Goal: Use online tool/utility: Utilize a website feature to perform a specific function

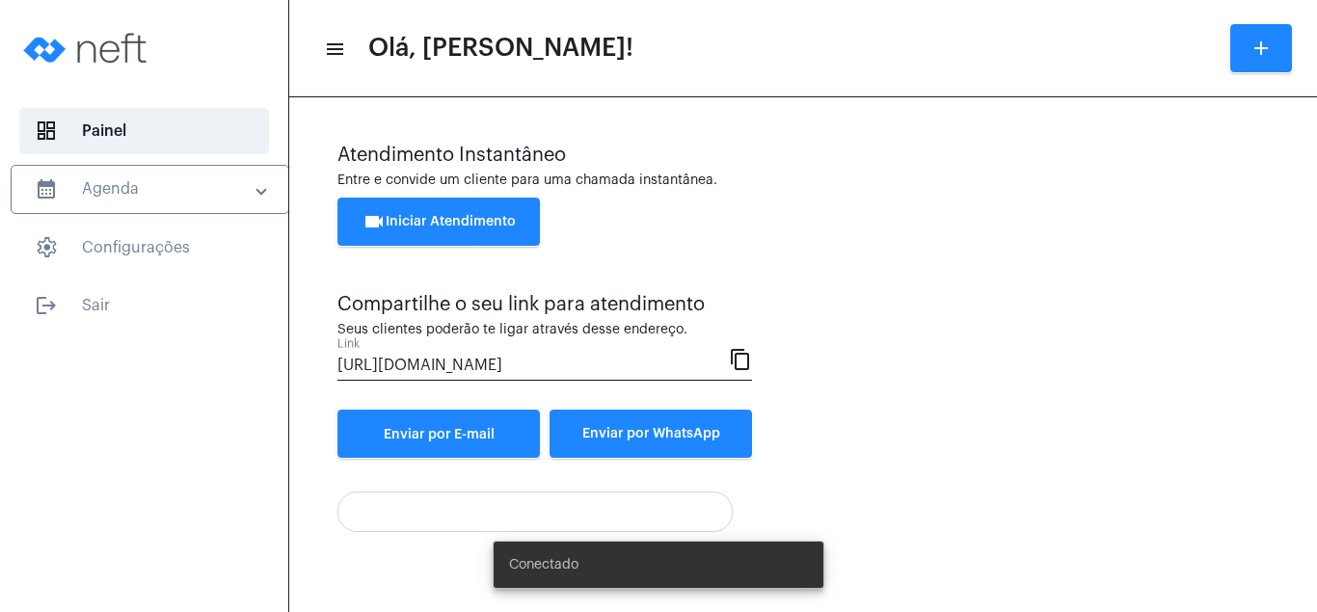
scroll to position [103, 0]
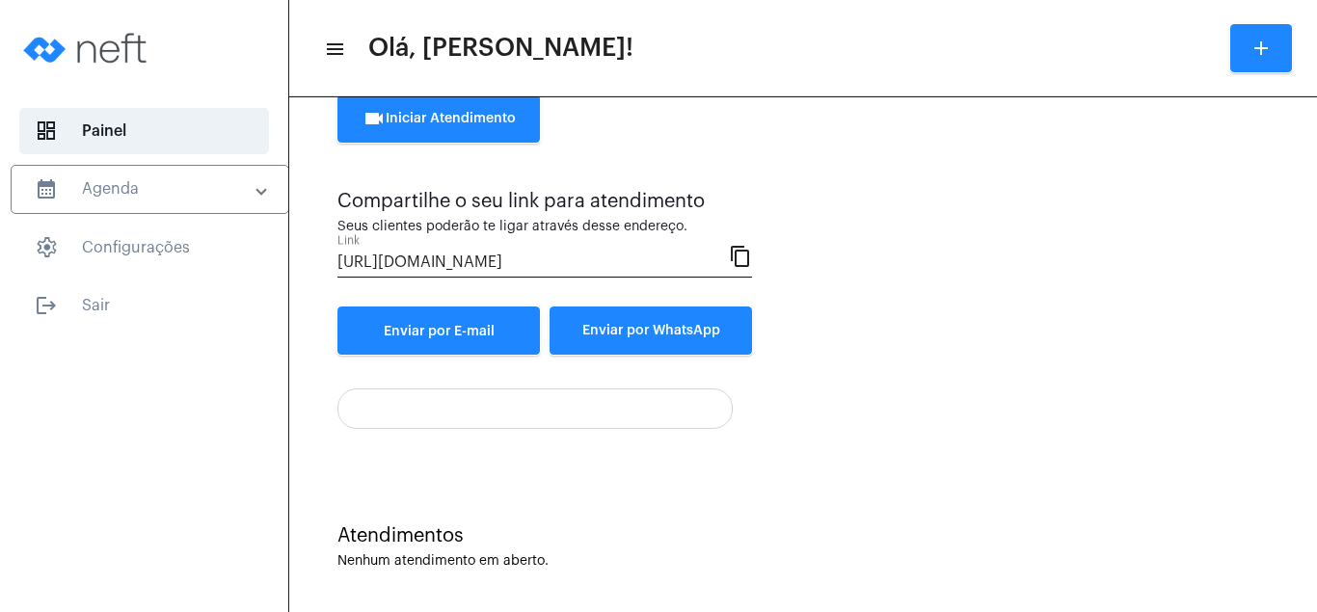
click at [1273, 144] on div "Atendimento Instantâneo Entre e convide um cliente para uma chamada instantânea…" at bounding box center [803, 235] width 1008 height 465
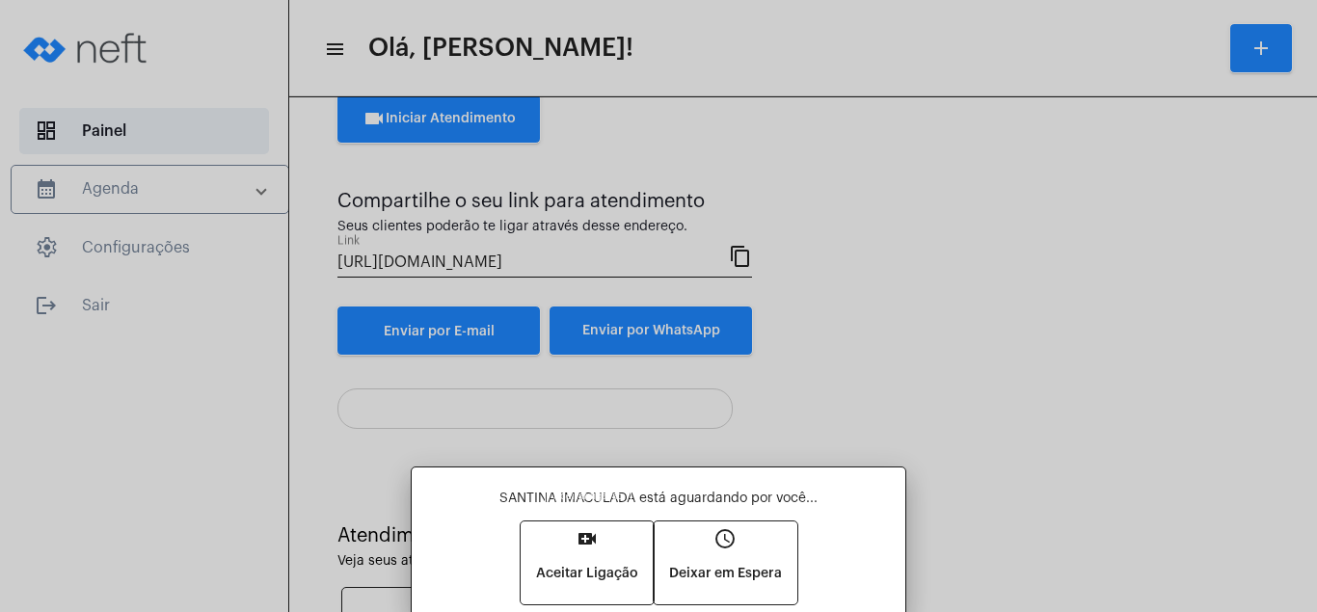
click at [587, 542] on mat-icon "video_call" at bounding box center [586, 538] width 23 height 23
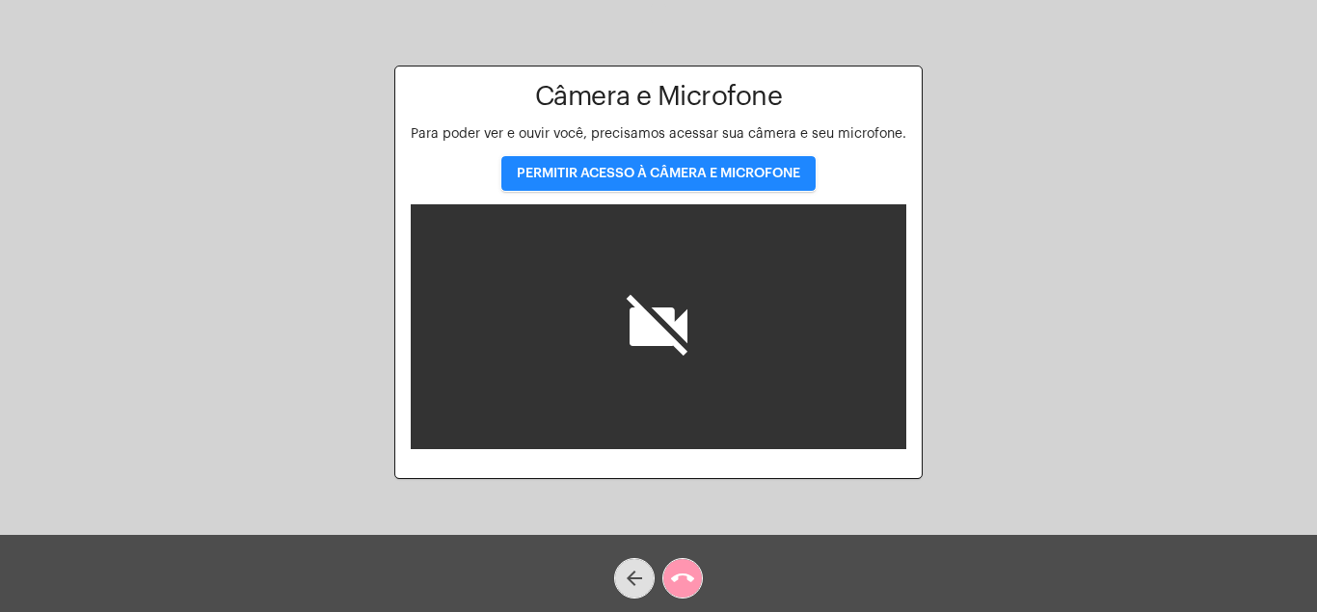
click at [724, 167] on button "PERMITIR ACESSO À CÂMERA E MICROFONE" at bounding box center [658, 173] width 314 height 35
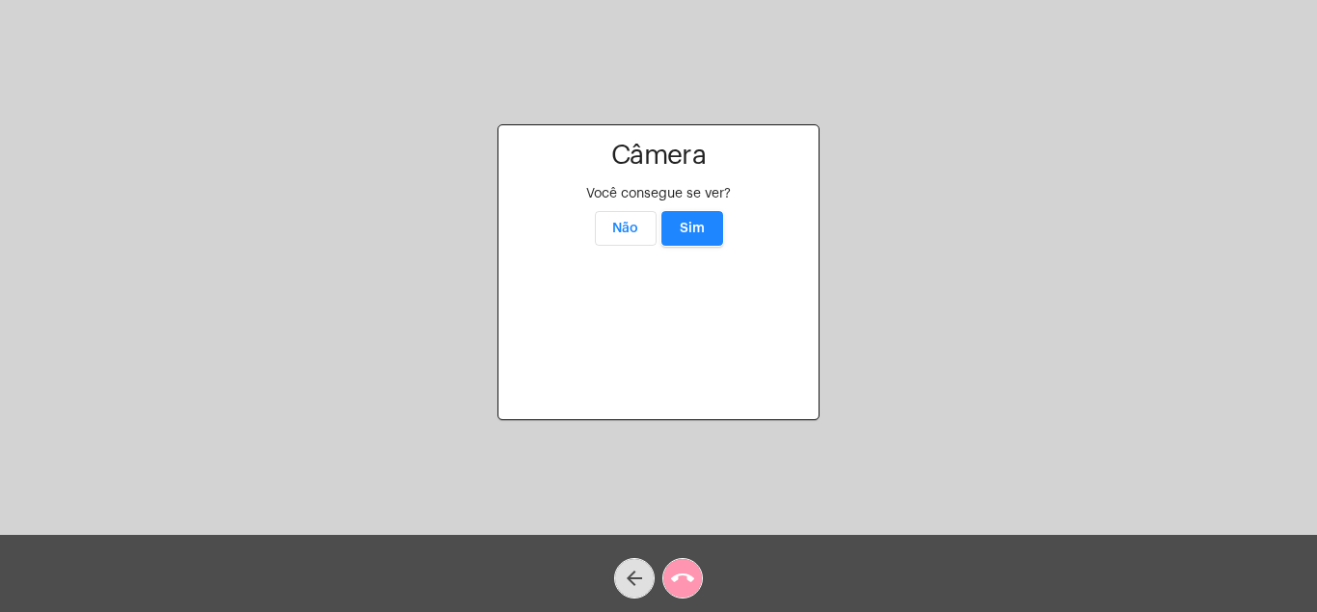
click at [687, 211] on button "Sim" at bounding box center [692, 228] width 62 height 35
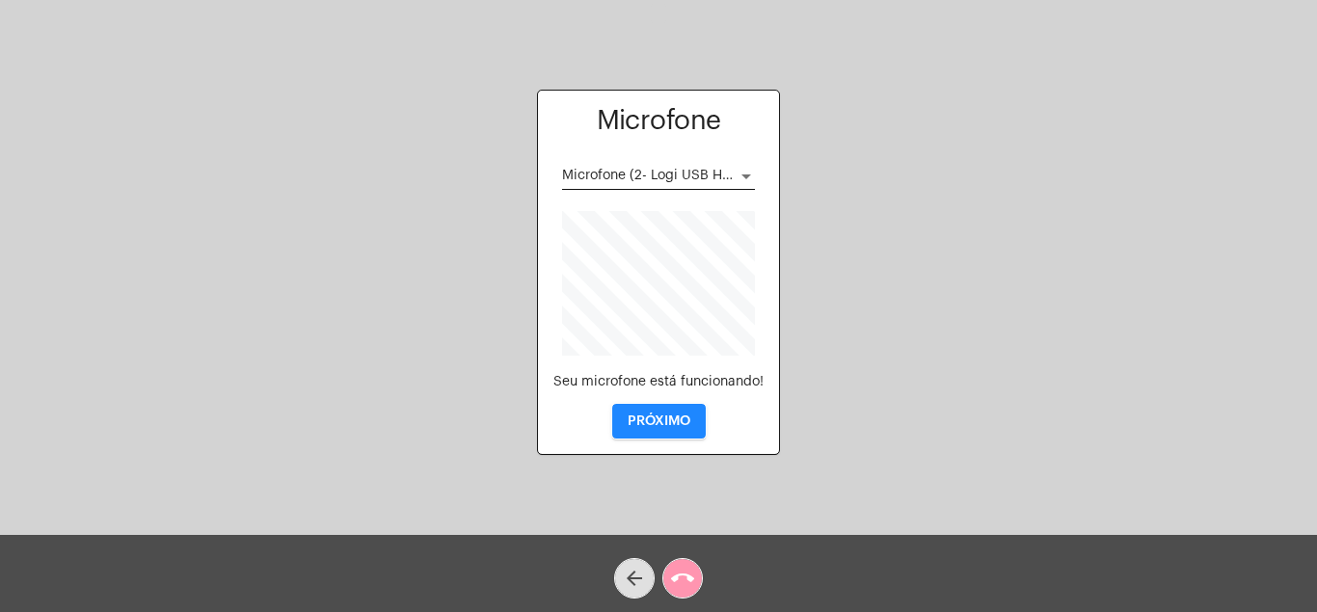
click at [671, 414] on button "PRÓXIMO" at bounding box center [658, 421] width 93 height 35
